Goal: Task Accomplishment & Management: Manage account settings

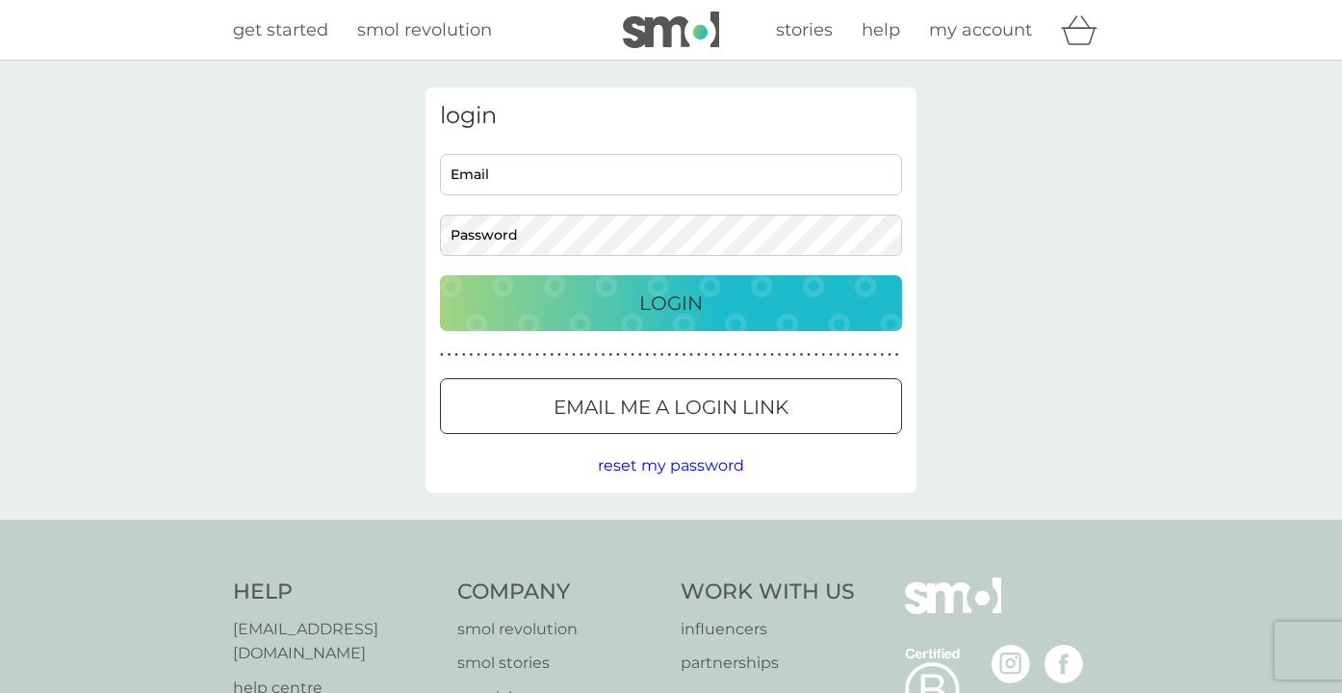
type input "[EMAIL_ADDRESS][DOMAIN_NAME]"
click at [634, 297] on div "Login" at bounding box center [670, 303] width 423 height 31
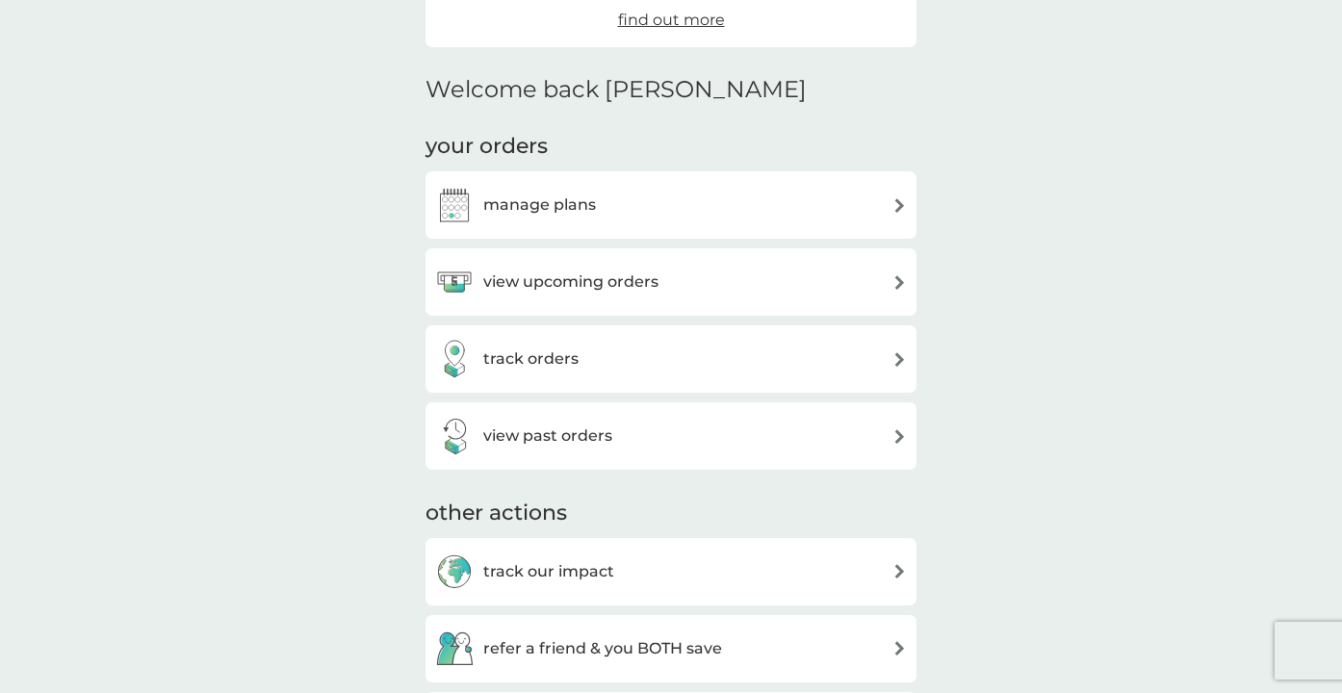
scroll to position [430, 0]
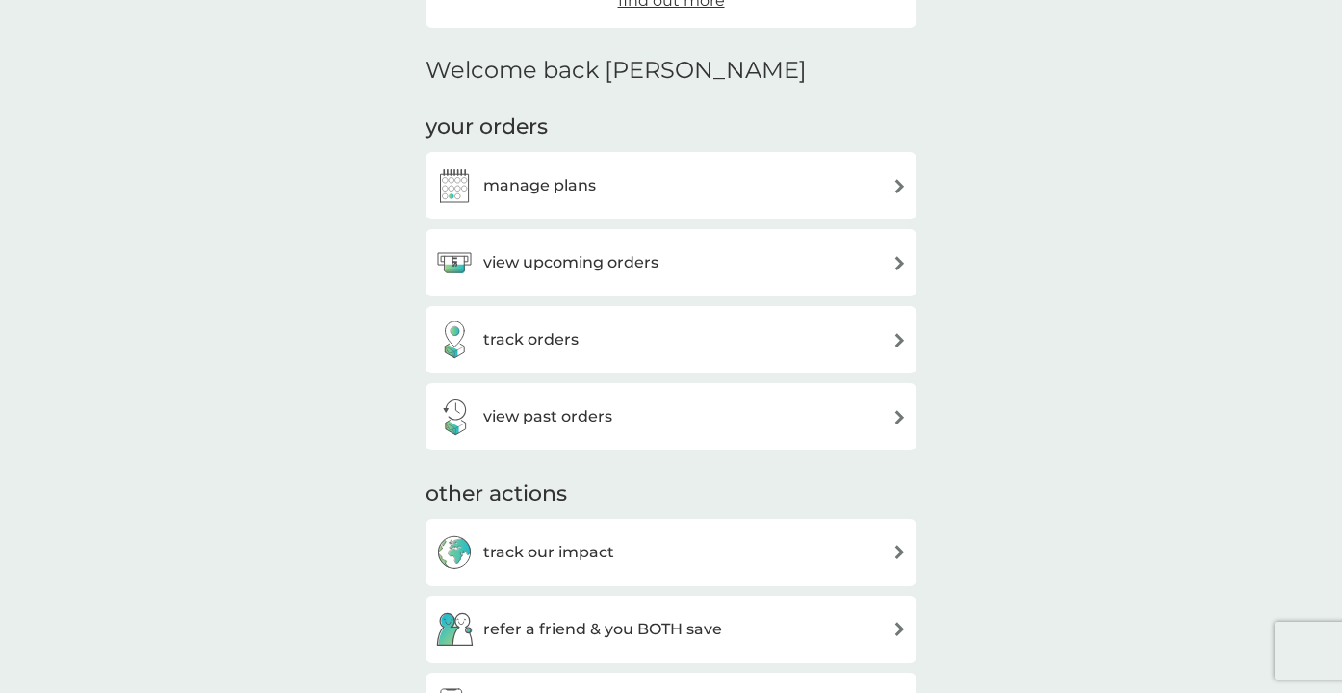
click at [692, 210] on div "manage plans" at bounding box center [670, 185] width 491 height 67
click at [646, 174] on div "manage plans" at bounding box center [671, 186] width 472 height 38
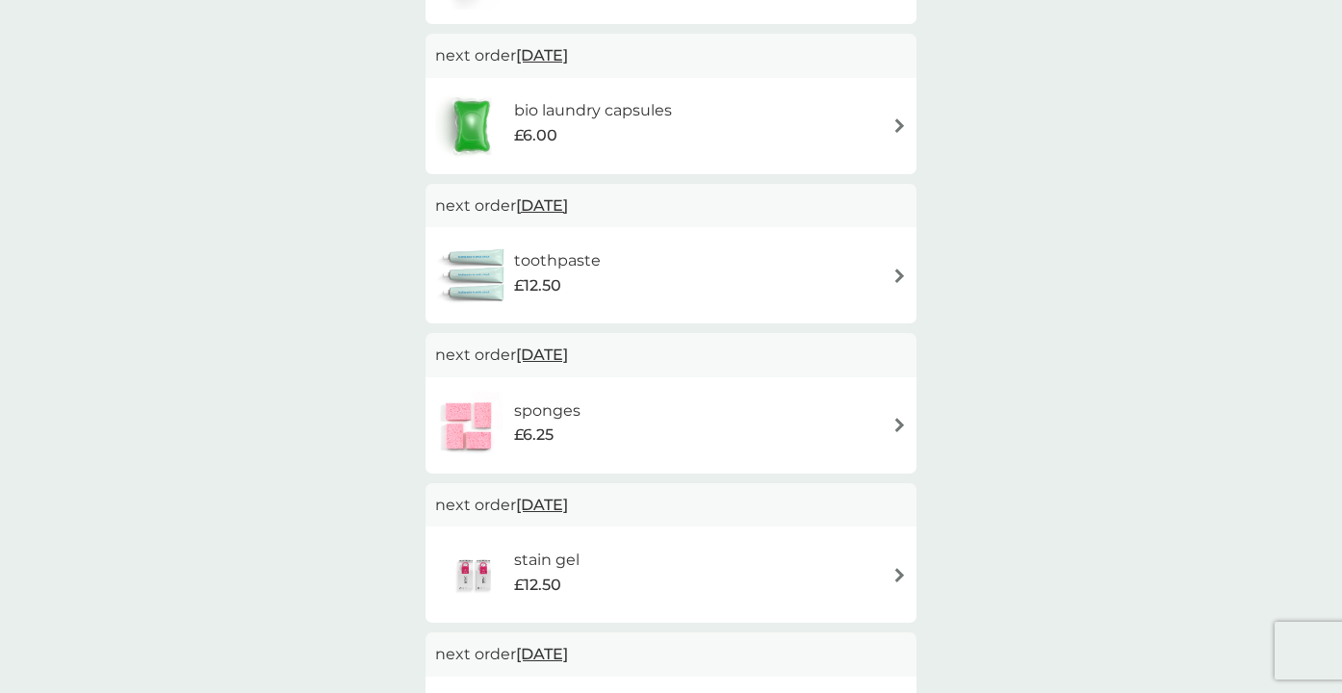
scroll to position [543, 0]
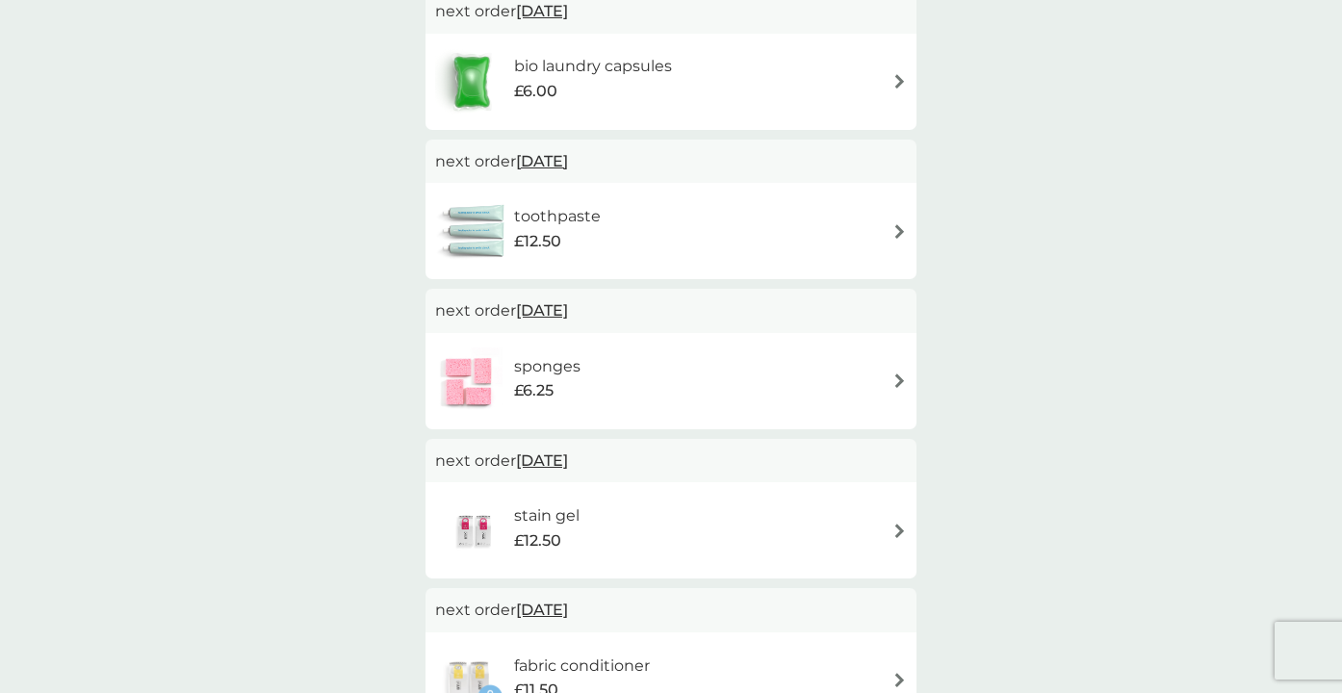
click at [899, 231] on img at bounding box center [899, 231] width 14 height 14
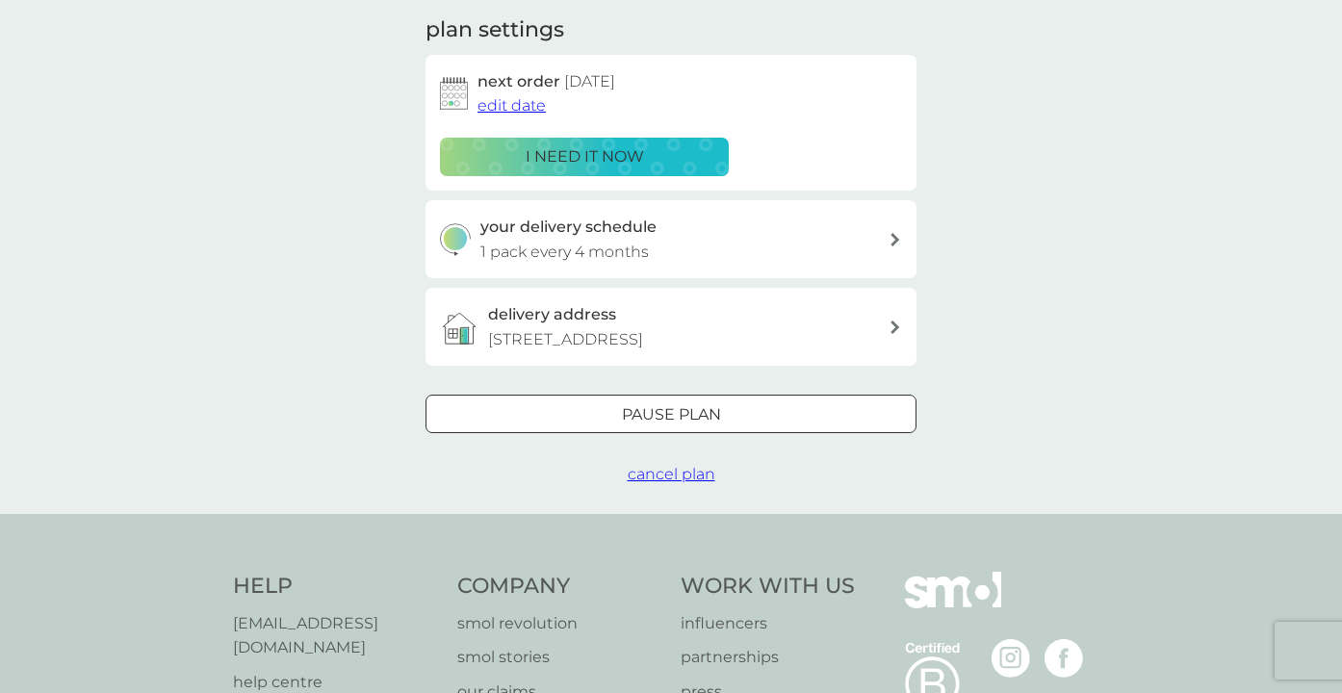
scroll to position [271, 0]
click at [671, 473] on span "cancel plan" at bounding box center [672, 473] width 88 height 18
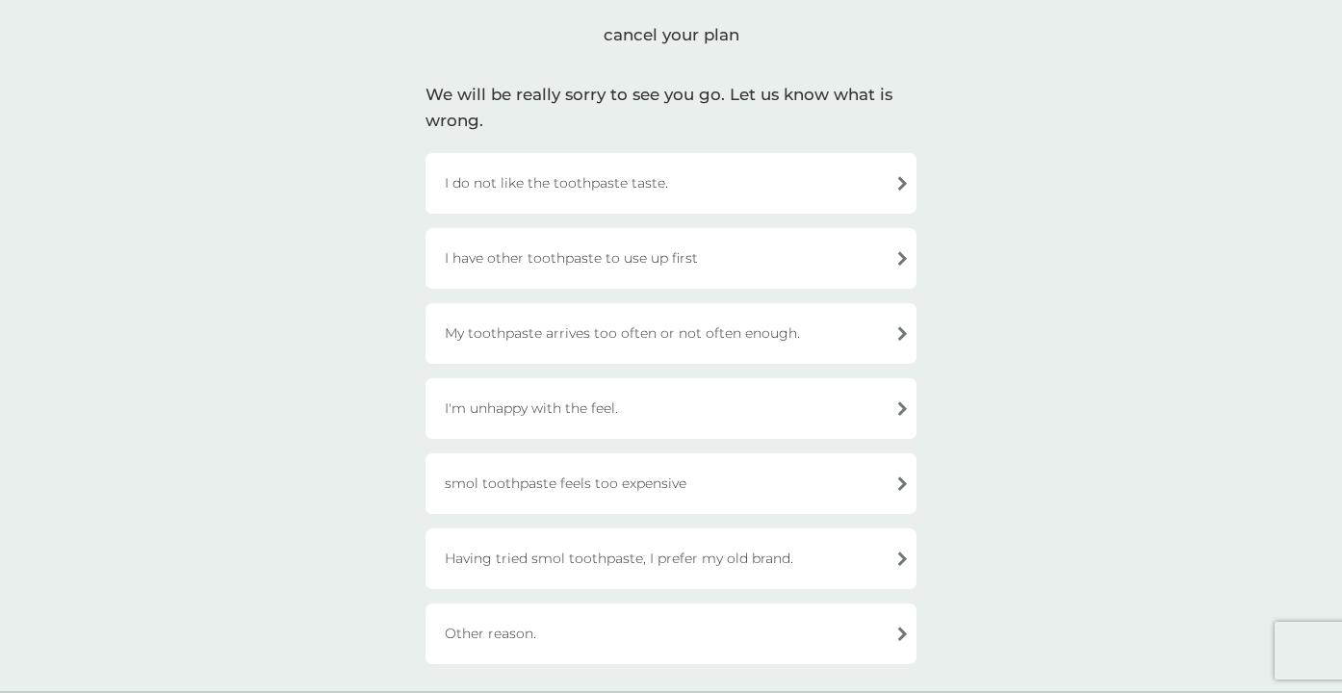
scroll to position [105, 0]
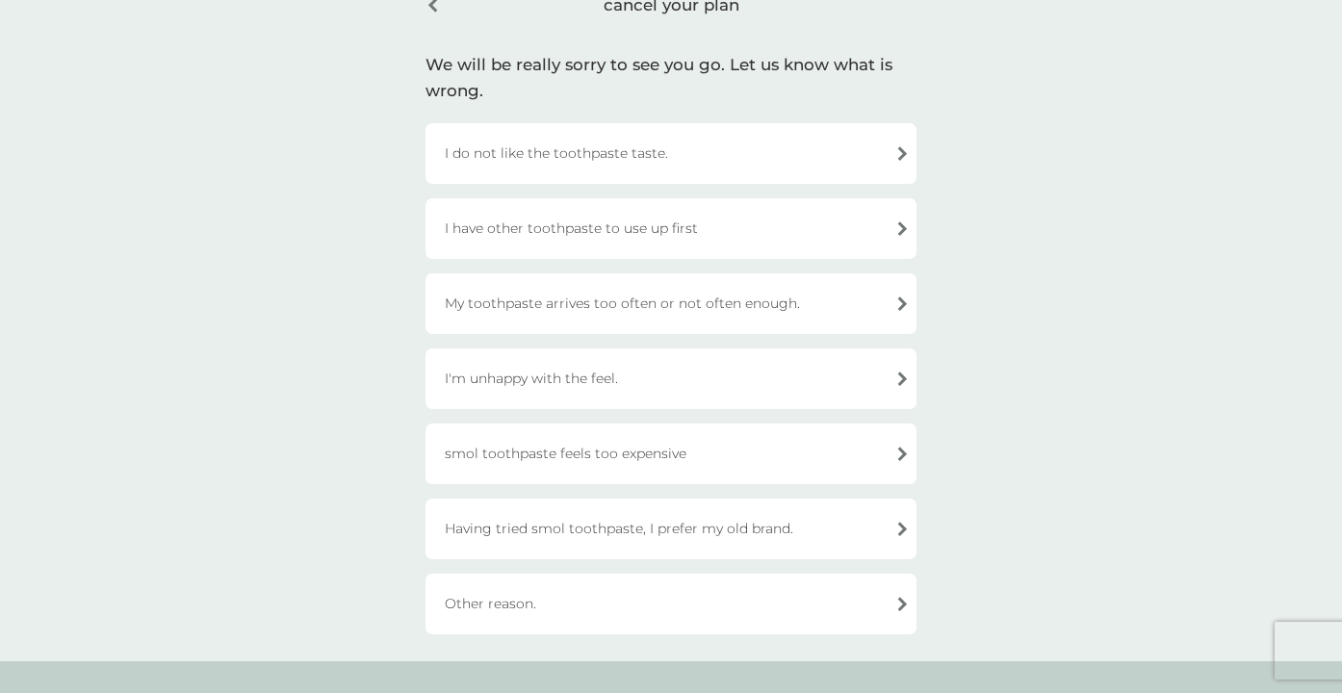
click at [664, 523] on div "Having tried smol toothpaste, I prefer my old brand." at bounding box center [670, 529] width 491 height 61
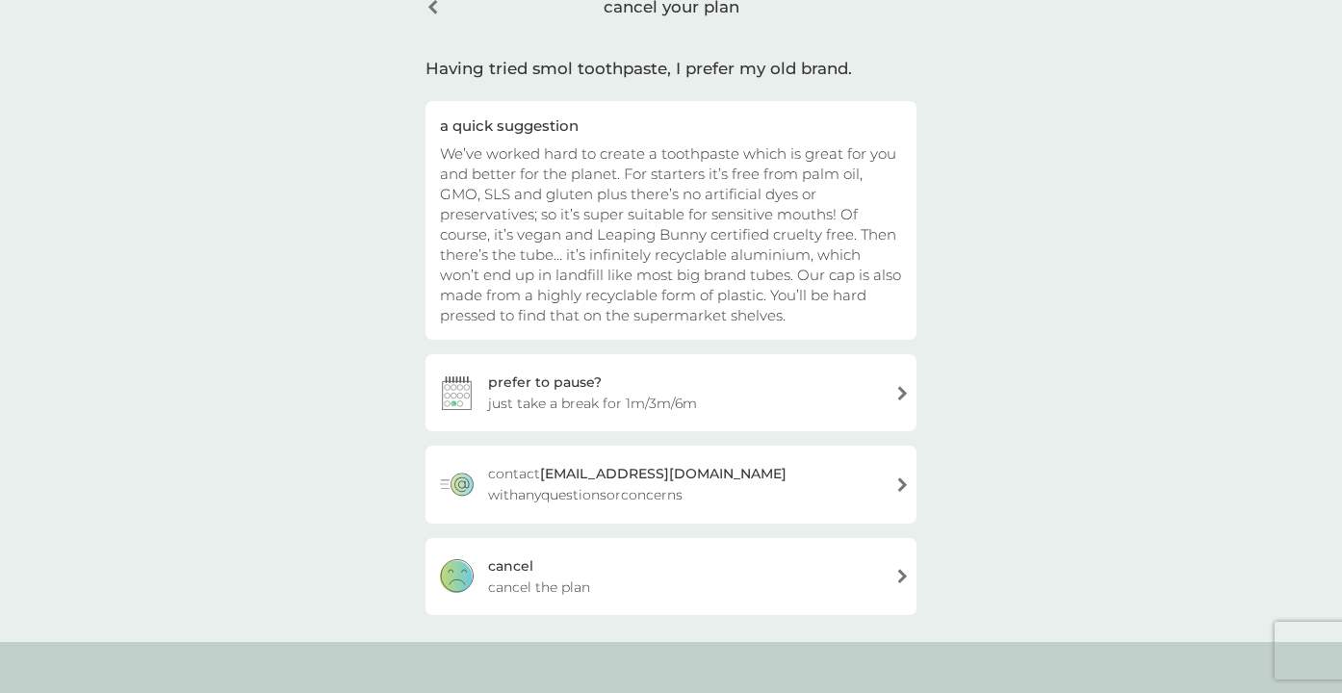
click at [626, 560] on div "cancel cancel the plan" at bounding box center [670, 576] width 491 height 77
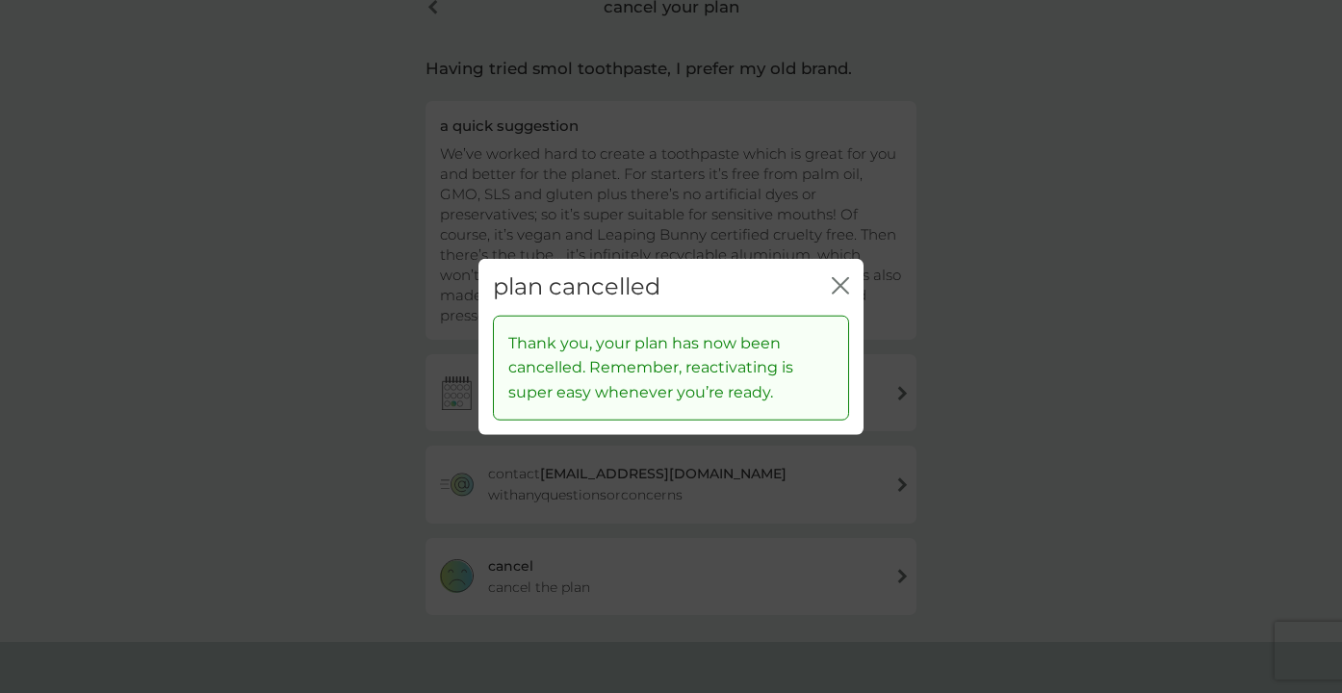
click at [835, 282] on icon "close" at bounding box center [840, 285] width 17 height 17
